Goal: Information Seeking & Learning: Check status

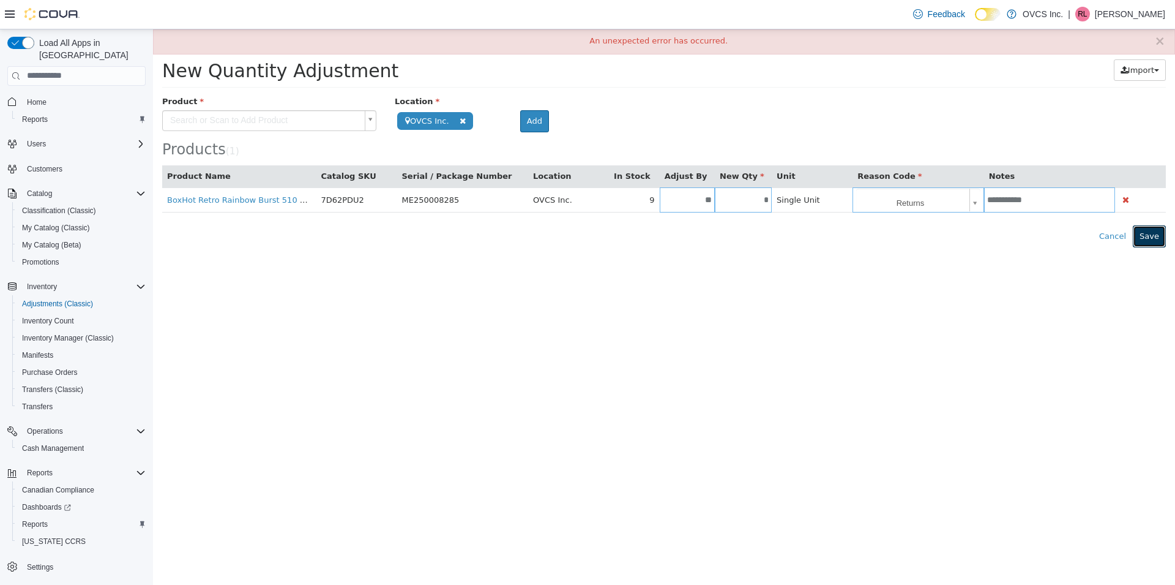
click at [1150, 244] on button "Save" at bounding box center [1149, 236] width 33 height 22
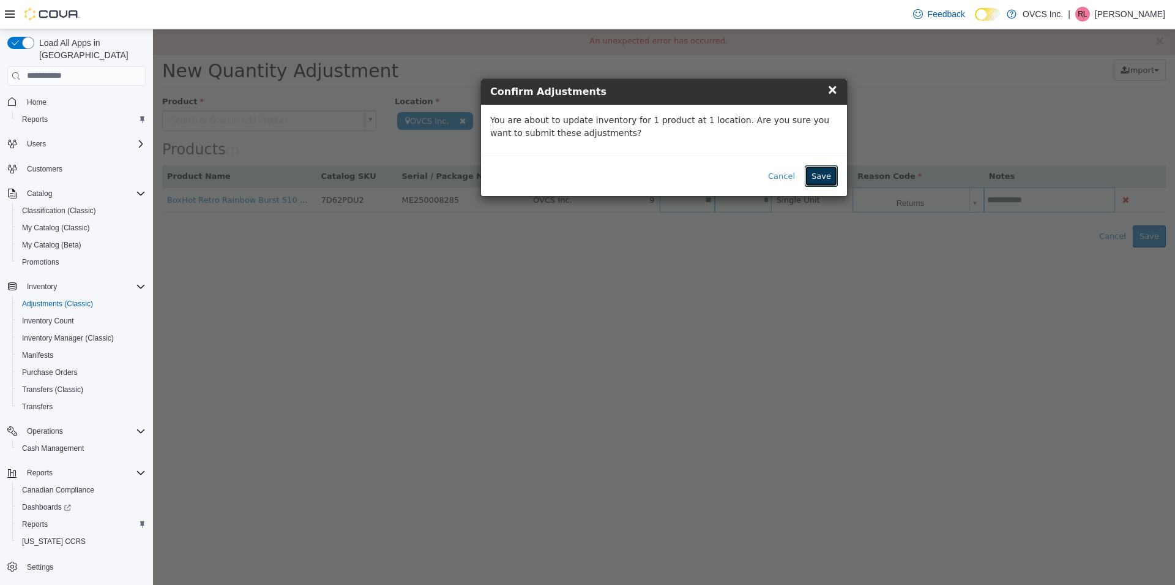
click at [818, 182] on button "Save" at bounding box center [821, 176] width 33 height 22
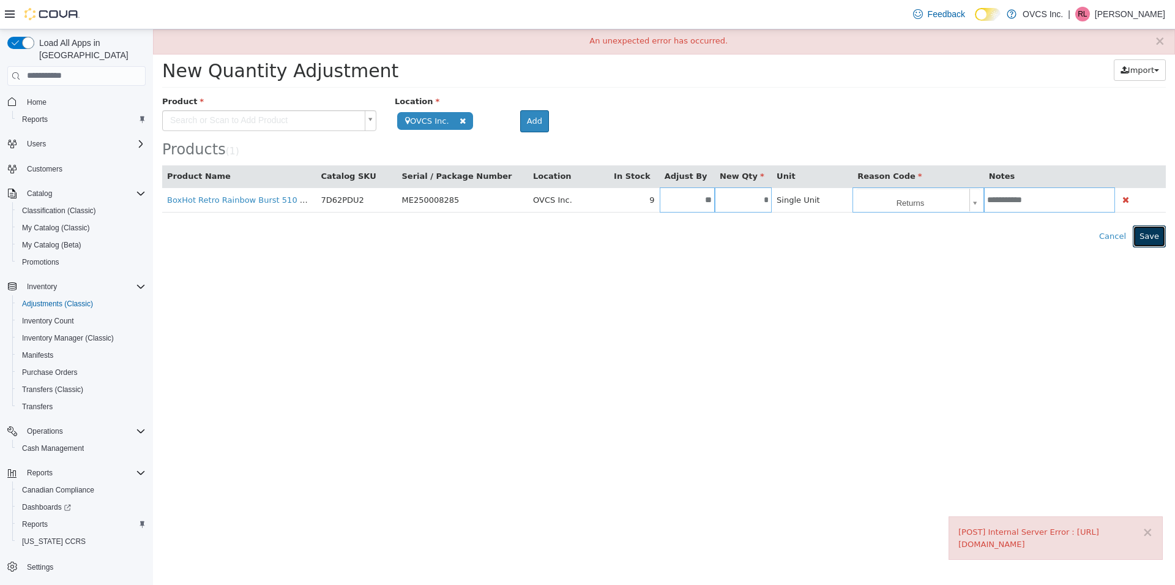
click at [1157, 241] on button "Save" at bounding box center [1149, 236] width 33 height 22
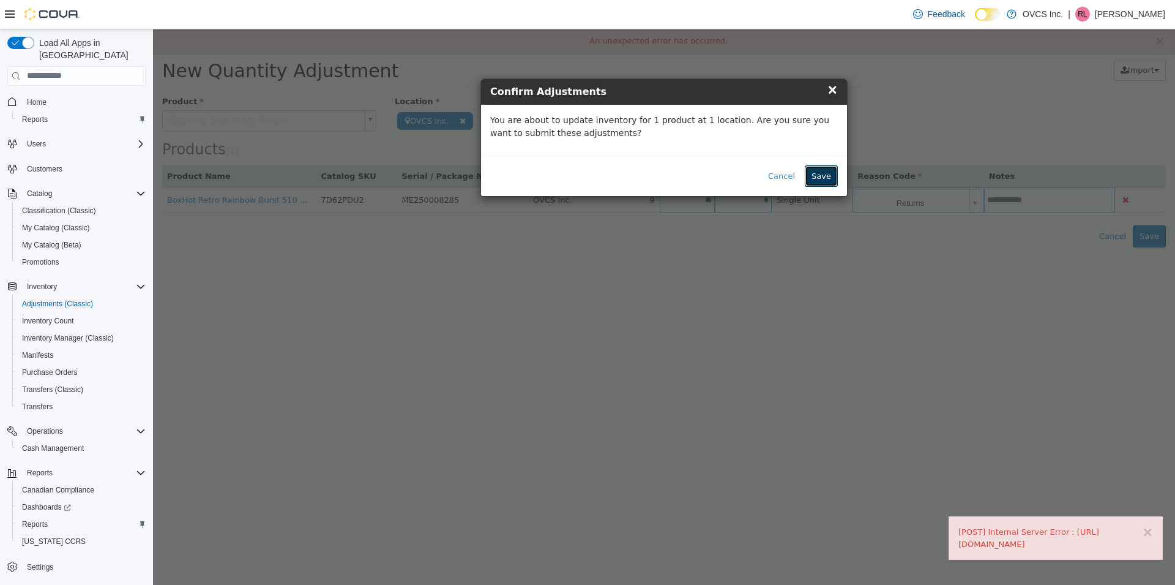
click at [831, 179] on button "Save" at bounding box center [821, 176] width 33 height 22
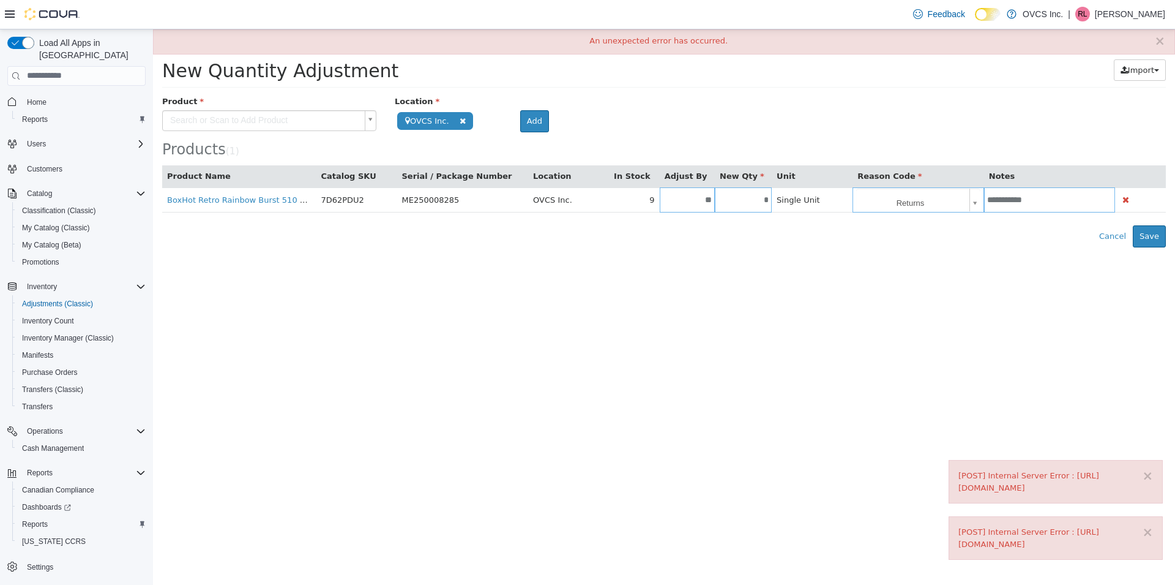
click at [1149, 247] on html "**********" at bounding box center [664, 138] width 1022 height 218
click at [1154, 237] on button "Save" at bounding box center [1149, 236] width 33 height 22
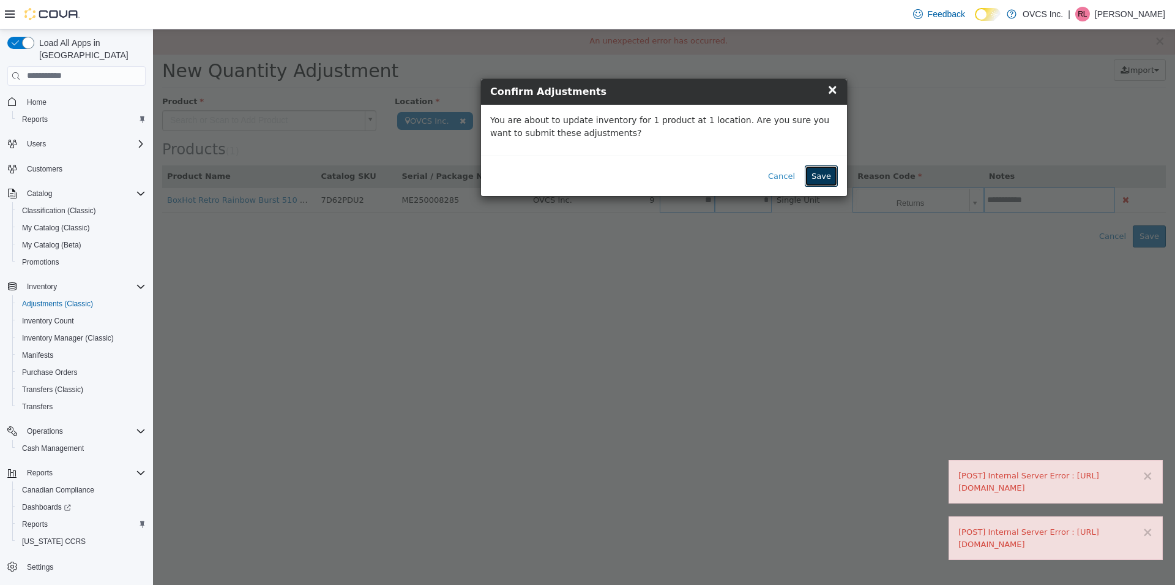
click at [834, 182] on button "Save" at bounding box center [821, 176] width 33 height 22
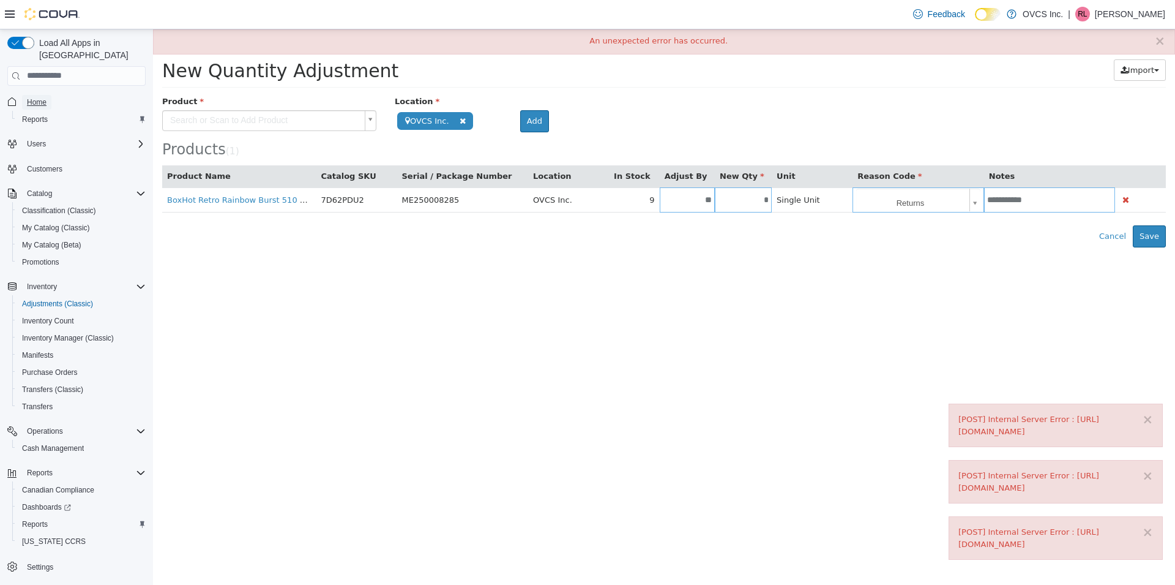
click at [41, 97] on span "Home" at bounding box center [37, 102] width 20 height 10
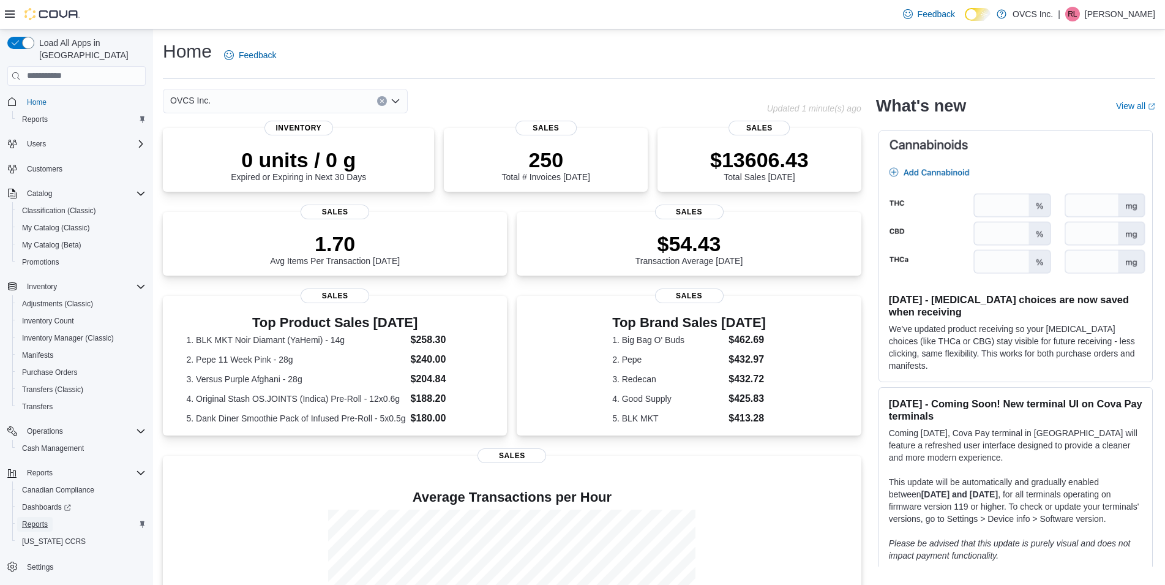
click at [32, 519] on span "Reports" at bounding box center [35, 524] width 26 height 10
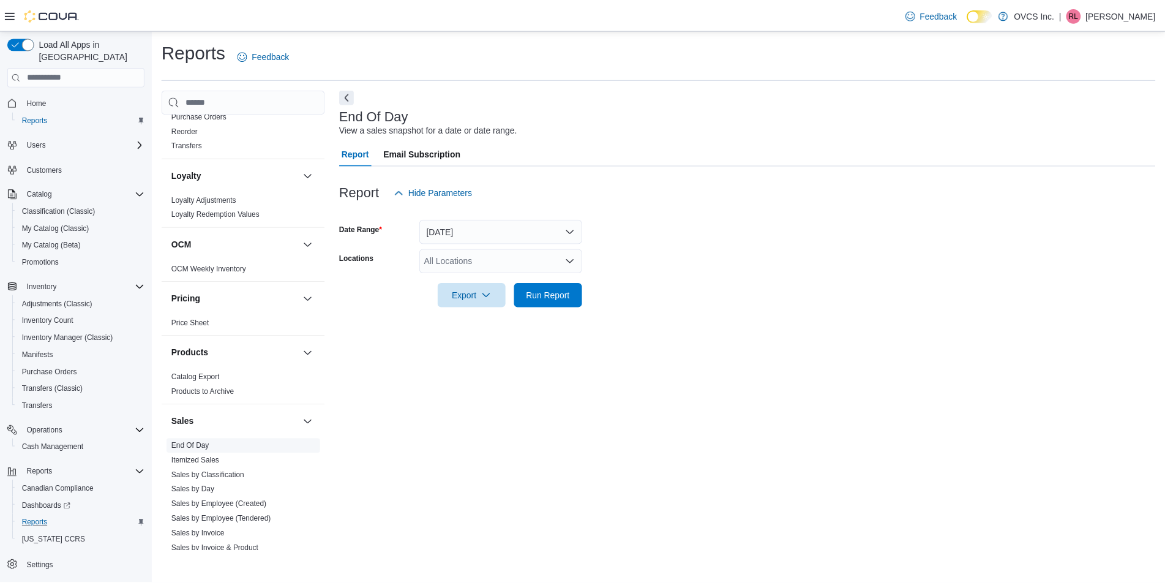
scroll to position [588, 0]
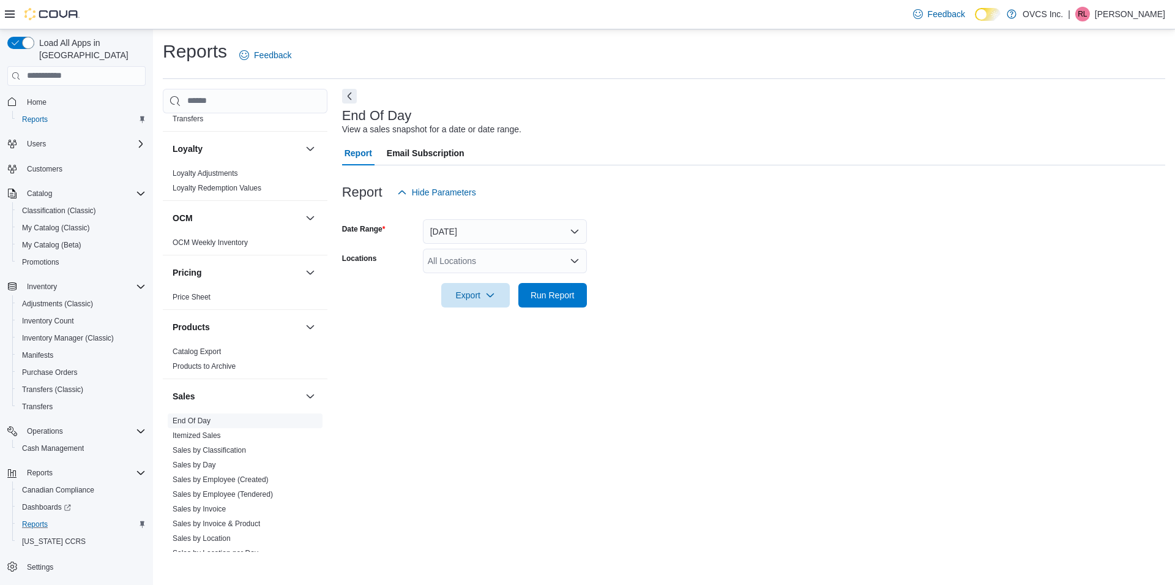
click at [201, 423] on link "End Of Day" at bounding box center [192, 420] width 38 height 9
click at [458, 260] on div "All Locations" at bounding box center [505, 260] width 164 height 24
click at [468, 299] on span "OVCS Inc." at bounding box center [469, 299] width 40 height 12
click at [538, 304] on span "Run Report" at bounding box center [553, 294] width 54 height 24
